Goal: Complete application form

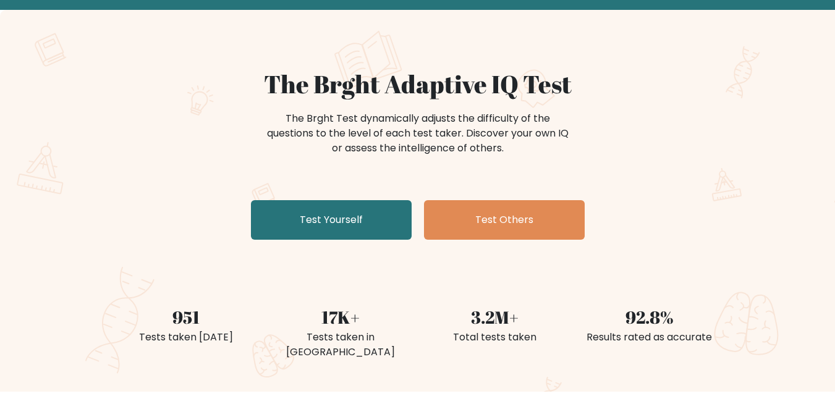
scroll to position [58, 0]
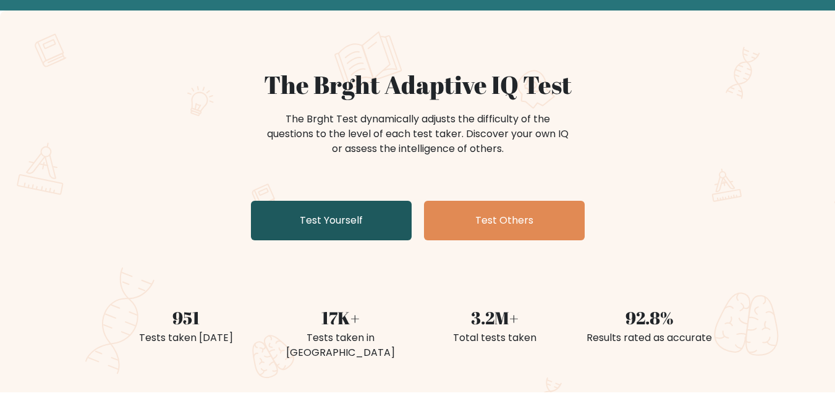
click at [369, 221] on link "Test Yourself" at bounding box center [331, 221] width 161 height 40
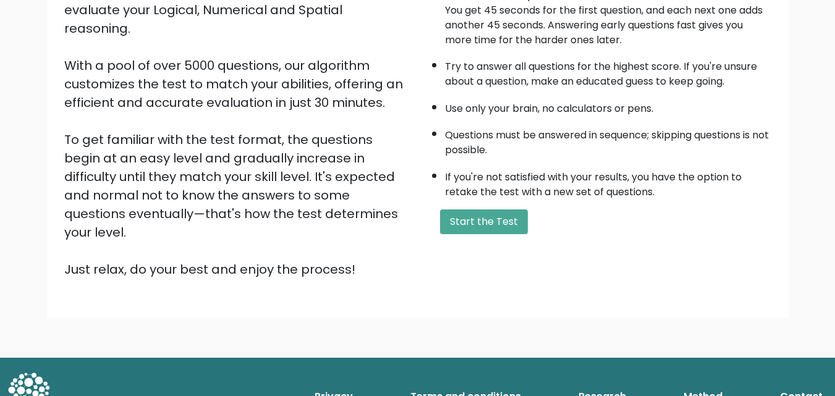
scroll to position [169, 0]
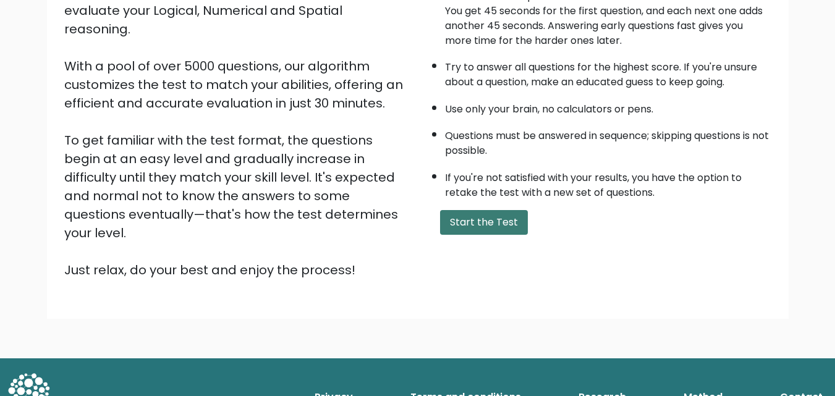
click at [490, 226] on button "Start the Test" at bounding box center [484, 222] width 88 height 25
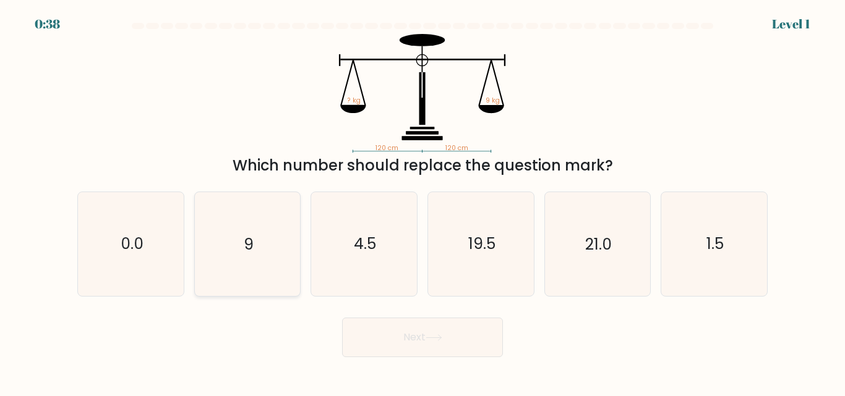
click at [253, 232] on icon "9" at bounding box center [246, 243] width 103 height 103
click at [422, 202] on input "b. 9" at bounding box center [422, 199] width 1 height 3
radio input "true"
click at [434, 335] on icon at bounding box center [433, 338] width 17 height 7
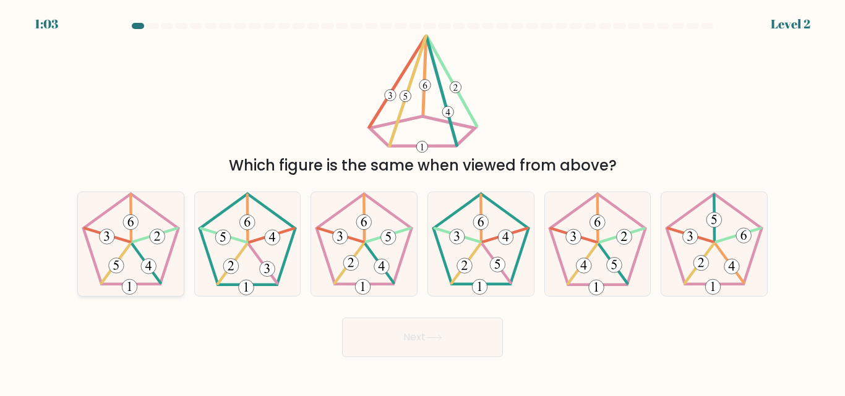
click at [145, 238] on 437 at bounding box center [154, 236] width 45 height 14
click at [422, 202] on input "a." at bounding box center [422, 199] width 1 height 3
radio input "true"
click at [402, 355] on button "Next" at bounding box center [422, 338] width 161 height 40
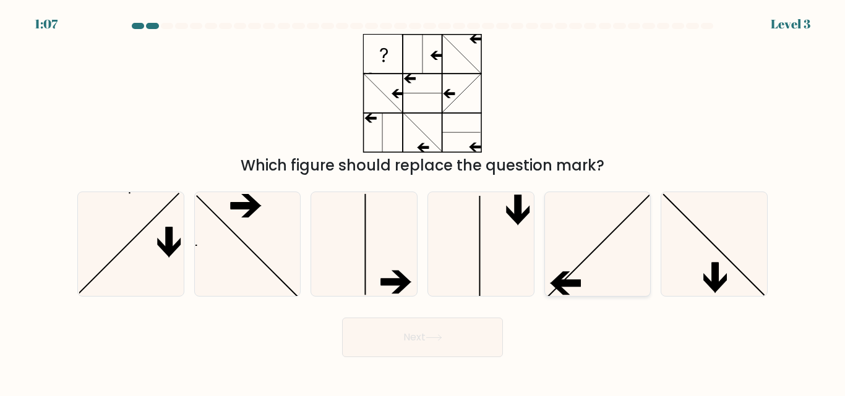
click at [617, 251] on icon at bounding box center [596, 243] width 103 height 103
click at [423, 202] on input "e." at bounding box center [422, 199] width 1 height 3
radio input "true"
click at [446, 347] on button "Next" at bounding box center [422, 338] width 161 height 40
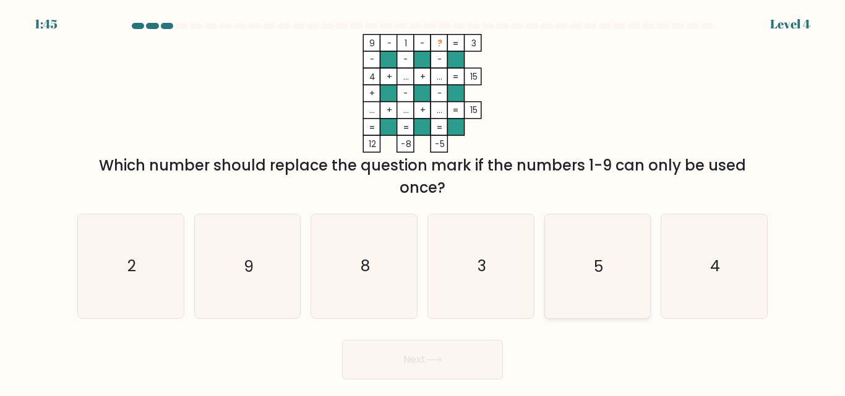
click at [576, 251] on icon "5" at bounding box center [596, 266] width 103 height 103
click at [423, 202] on input "e. 5" at bounding box center [422, 199] width 1 height 3
radio input "true"
click at [582, 254] on icon "5" at bounding box center [597, 266] width 102 height 102
click at [423, 202] on input "e. 5" at bounding box center [422, 199] width 1 height 3
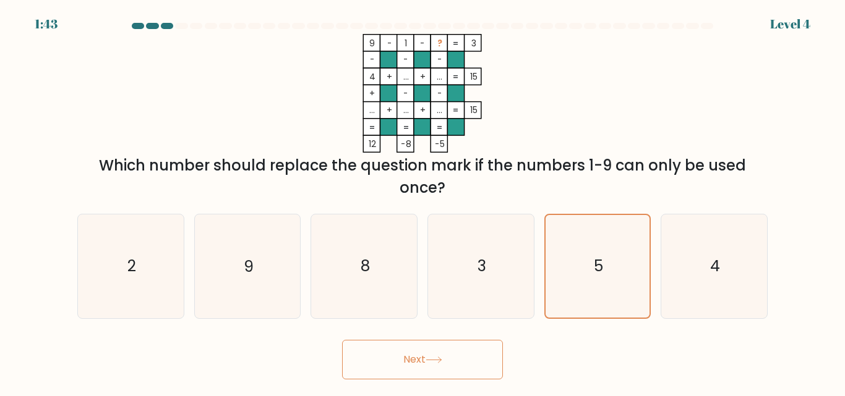
click at [451, 359] on button "Next" at bounding box center [422, 360] width 161 height 40
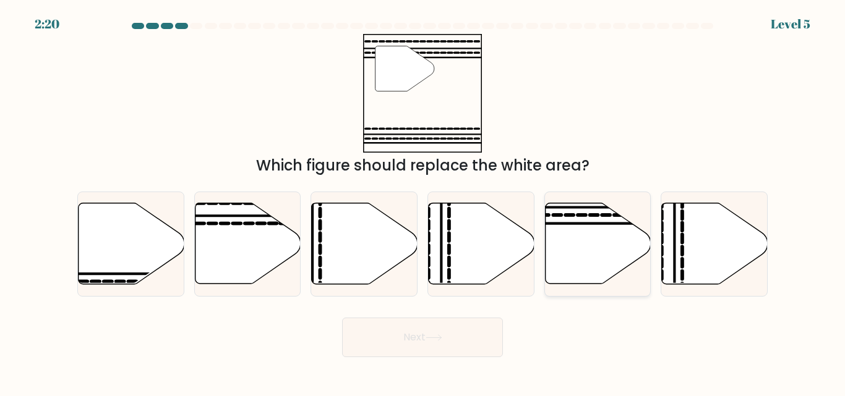
click at [603, 243] on icon at bounding box center [598, 243] width 106 height 81
click at [423, 202] on input "e." at bounding box center [422, 199] width 1 height 3
radio input "true"
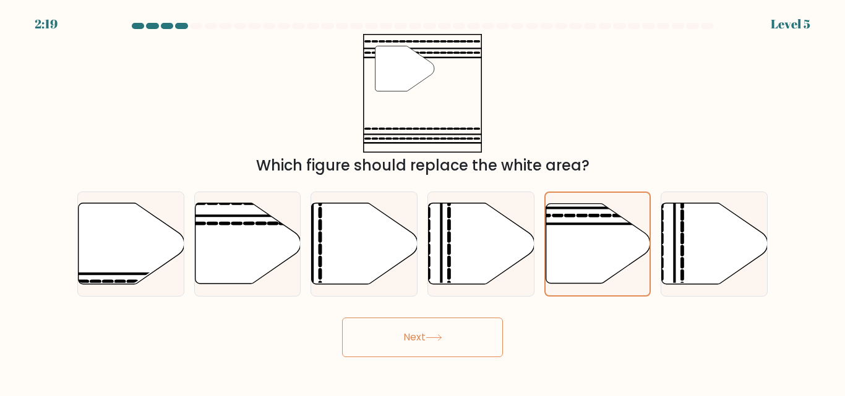
click at [453, 341] on button "Next" at bounding box center [422, 338] width 161 height 40
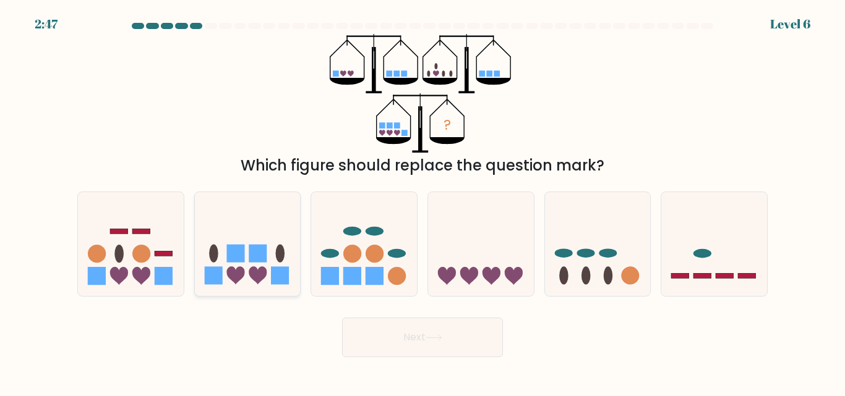
click at [245, 271] on icon at bounding box center [248, 243] width 106 height 87
click at [422, 202] on input "b." at bounding box center [422, 199] width 1 height 3
radio input "true"
click at [425, 341] on button "Next" at bounding box center [422, 338] width 161 height 40
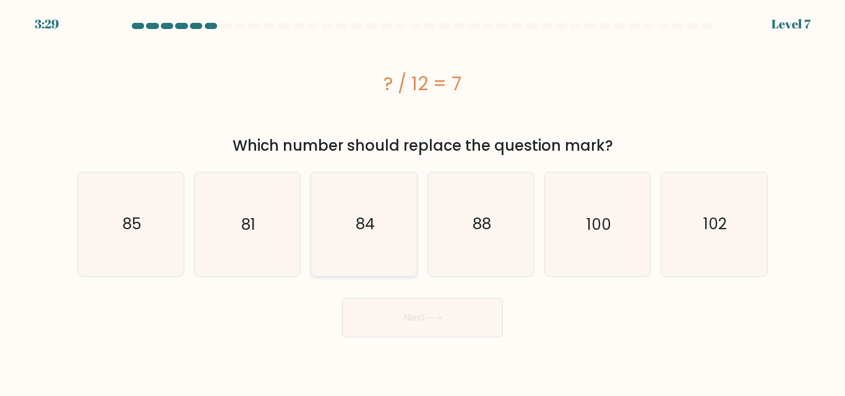
click at [352, 232] on icon "84" at bounding box center [363, 224] width 103 height 103
click at [422, 202] on input "c. 84" at bounding box center [422, 199] width 1 height 3
radio input "true"
click at [418, 322] on button "Next" at bounding box center [422, 318] width 161 height 40
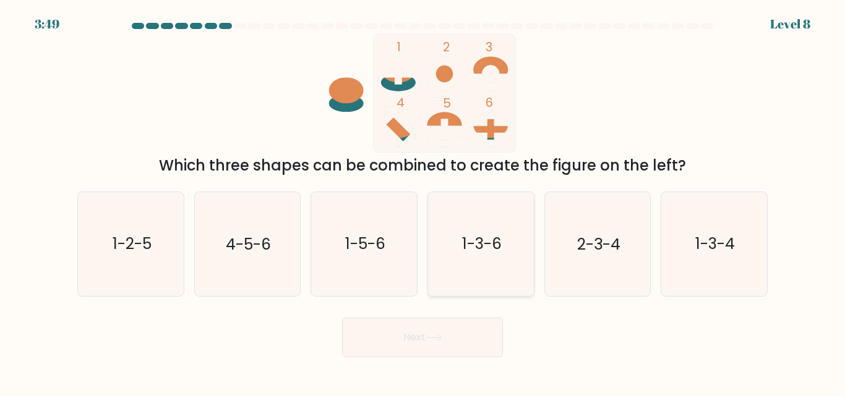
click at [451, 235] on icon "1-3-6" at bounding box center [480, 243] width 103 height 103
click at [423, 202] on input "d. 1-3-6" at bounding box center [422, 199] width 1 height 3
radio input "true"
click at [441, 341] on button "Next" at bounding box center [422, 338] width 161 height 40
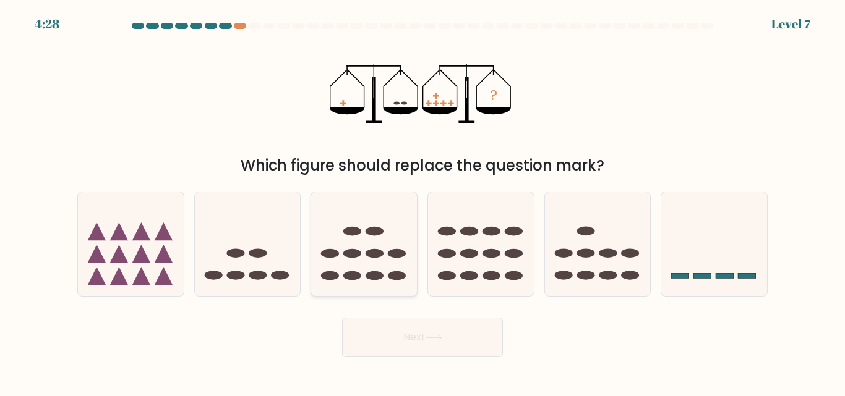
click at [354, 265] on icon at bounding box center [364, 243] width 106 height 87
click at [422, 202] on input "c." at bounding box center [422, 199] width 1 height 3
radio input "true"
click at [420, 332] on button "Next" at bounding box center [422, 338] width 161 height 40
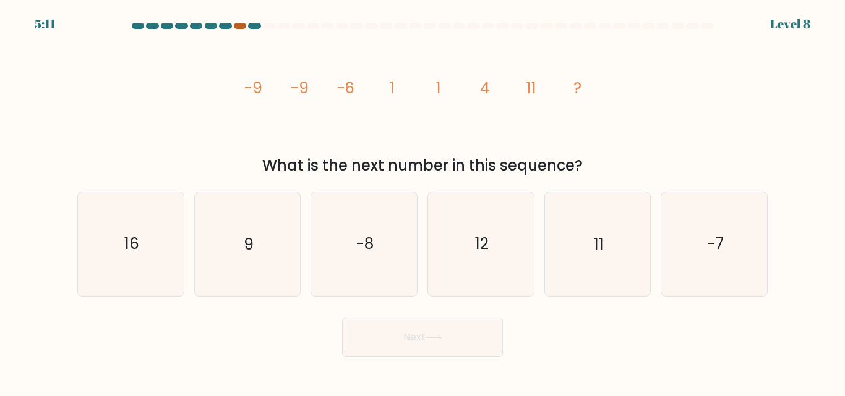
click at [239, 26] on div at bounding box center [240, 26] width 12 height 6
click at [240, 26] on div at bounding box center [240, 26] width 12 height 6
